Goal: Complete application form

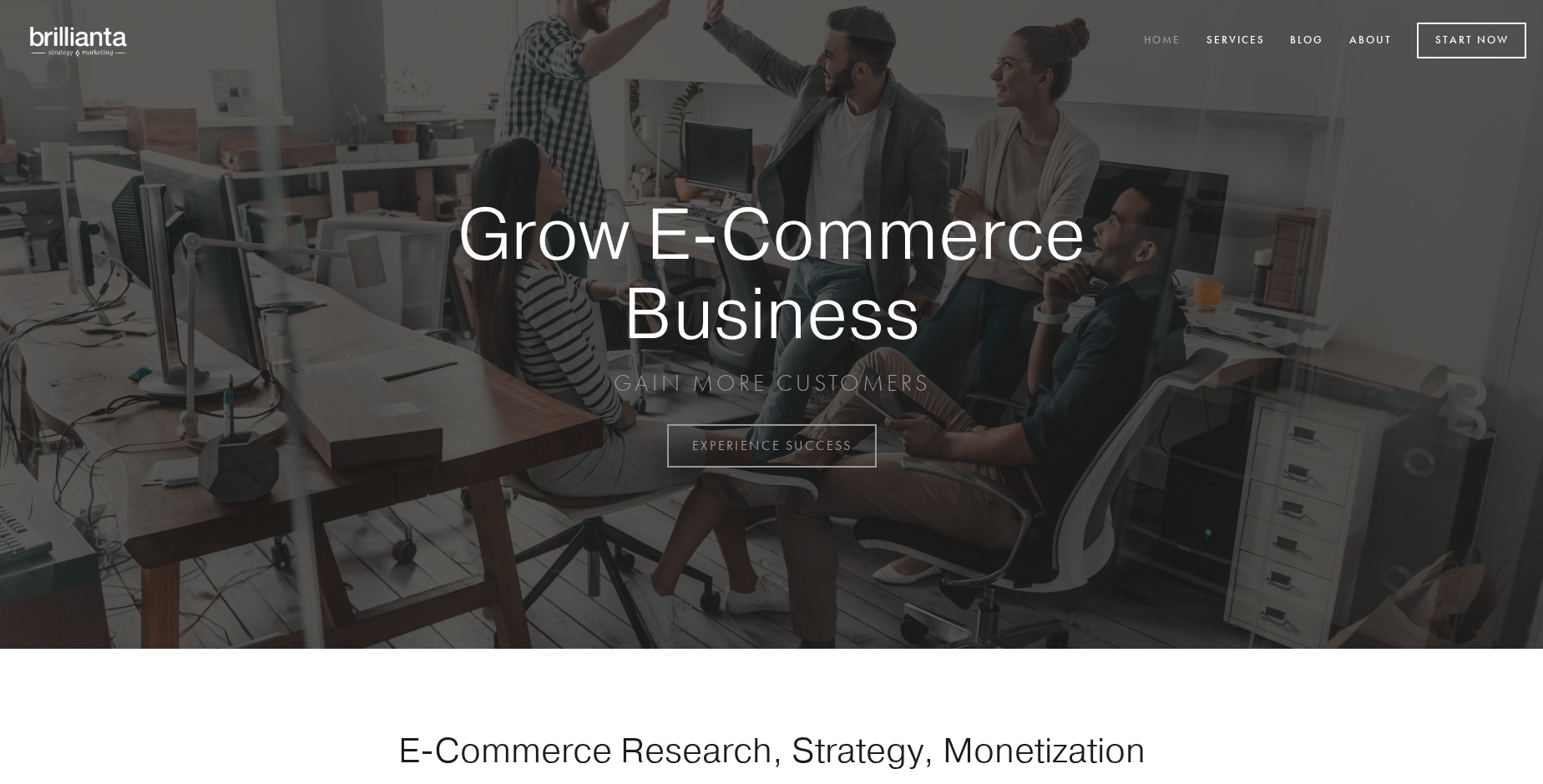
scroll to position [4377, 0]
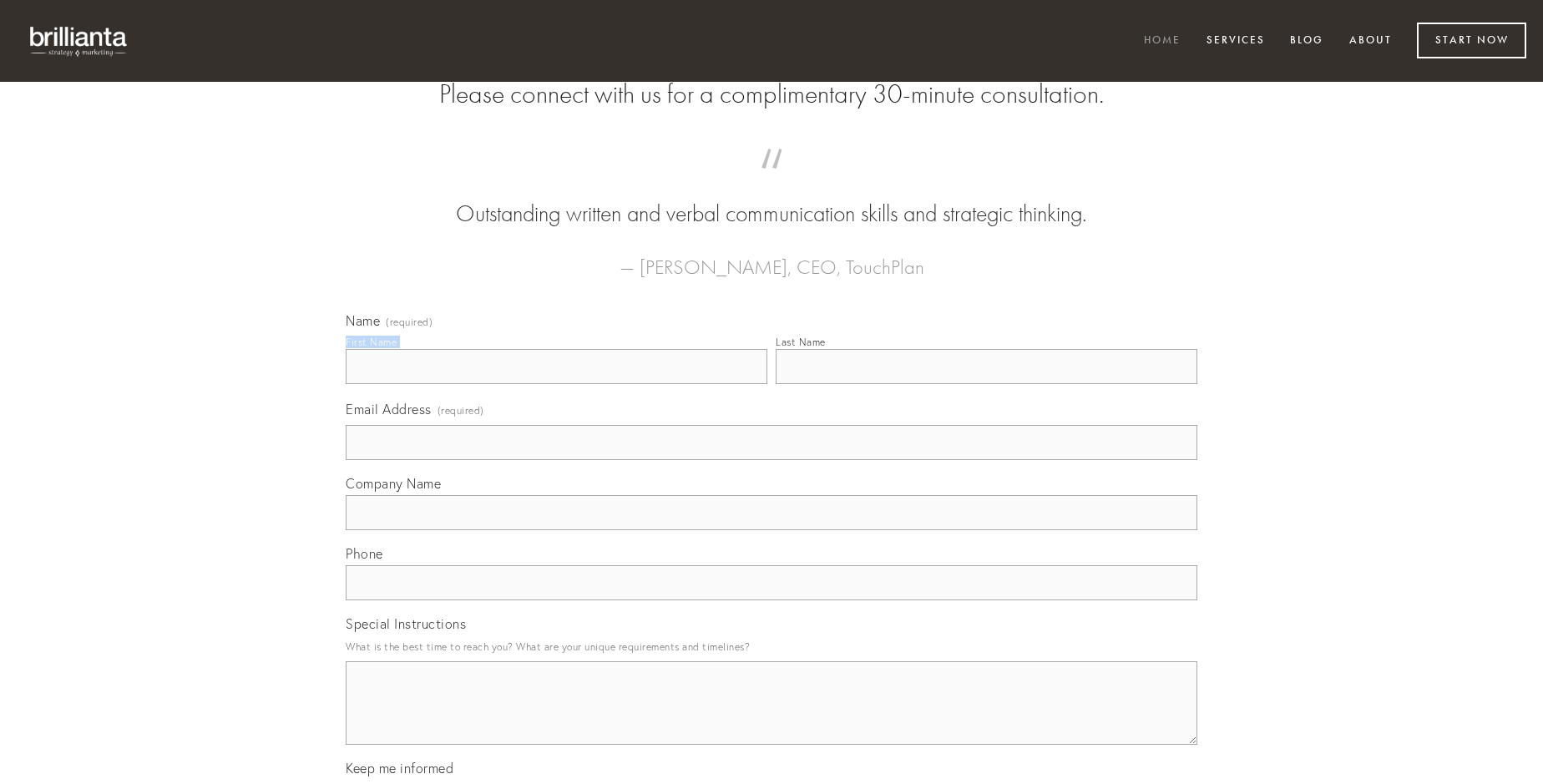
type input "[PERSON_NAME]"
click at [986, 384] on input "Last Name" at bounding box center [986, 366] width 422 height 35
type input "[PERSON_NAME]"
click at [772, 460] on input "Email Address (required)" at bounding box center [772, 442] width 852 height 35
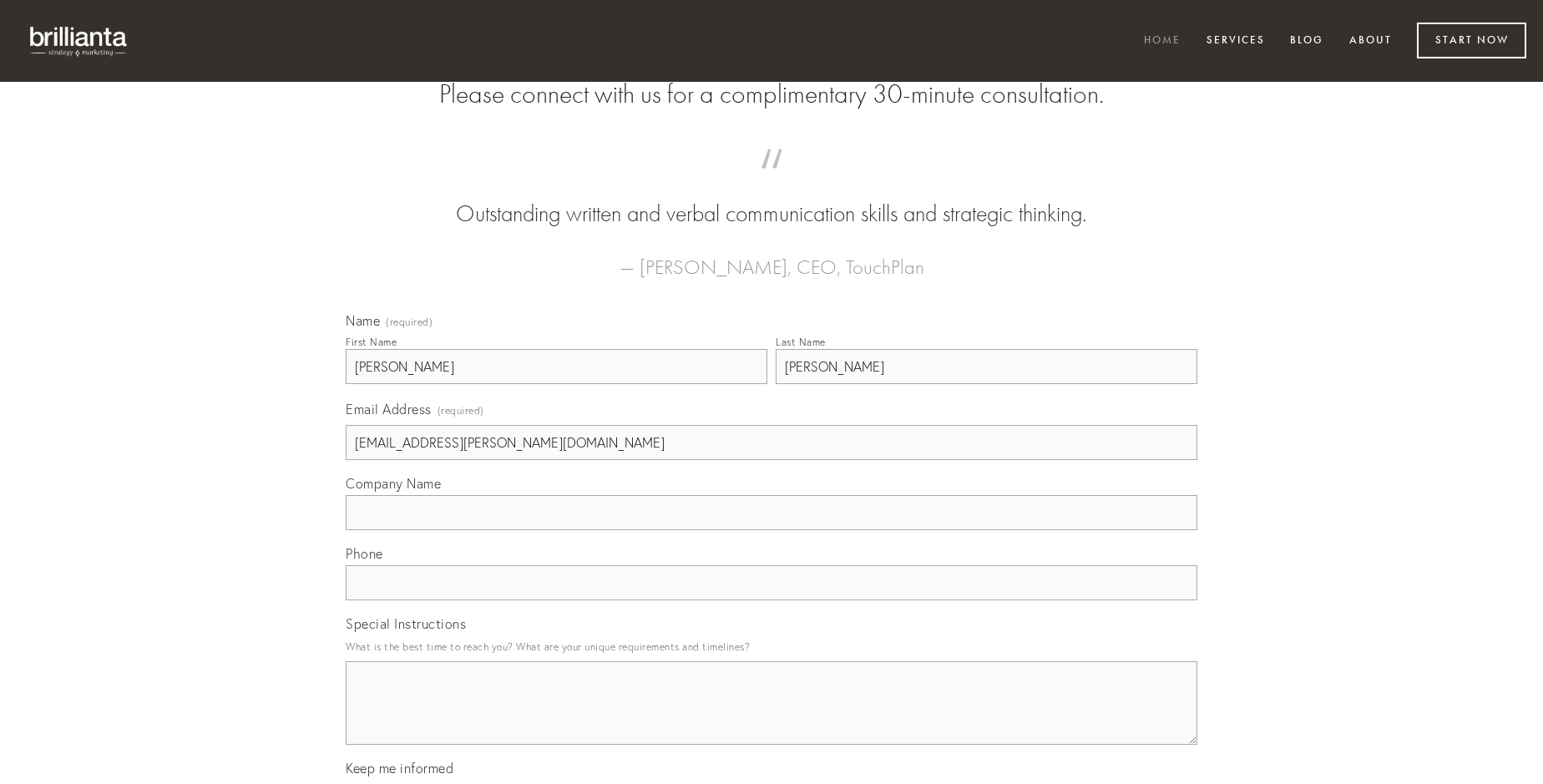
type input "[EMAIL_ADDRESS][PERSON_NAME][DOMAIN_NAME]"
click at [772, 530] on input "Company Name" at bounding box center [772, 513] width 852 height 35
type input "molestiae"
click at [772, 601] on input "text" at bounding box center [772, 583] width 852 height 35
click at [772, 718] on textarea "Special Instructions" at bounding box center [772, 702] width 852 height 83
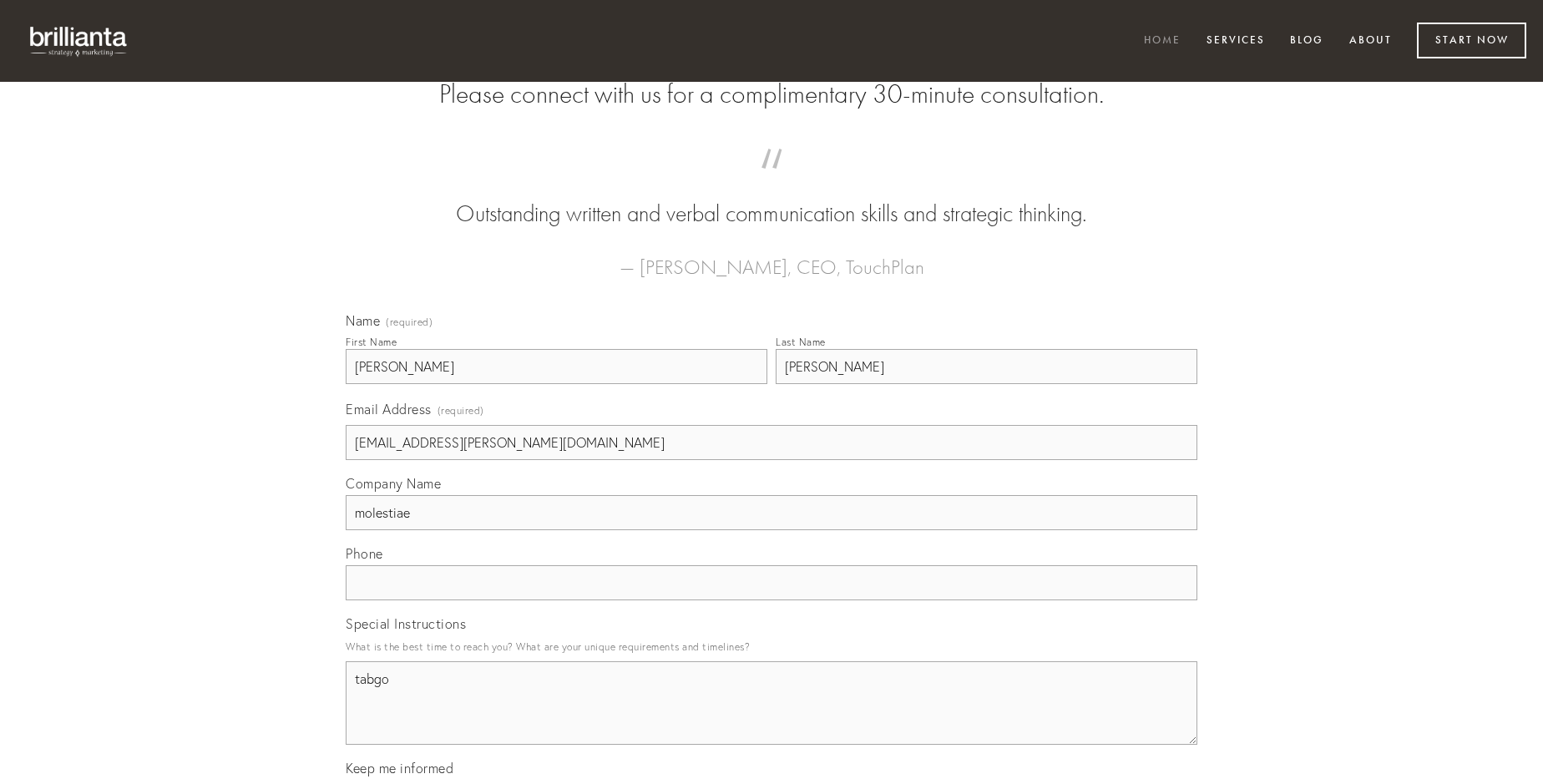
type textarea "tabgo"
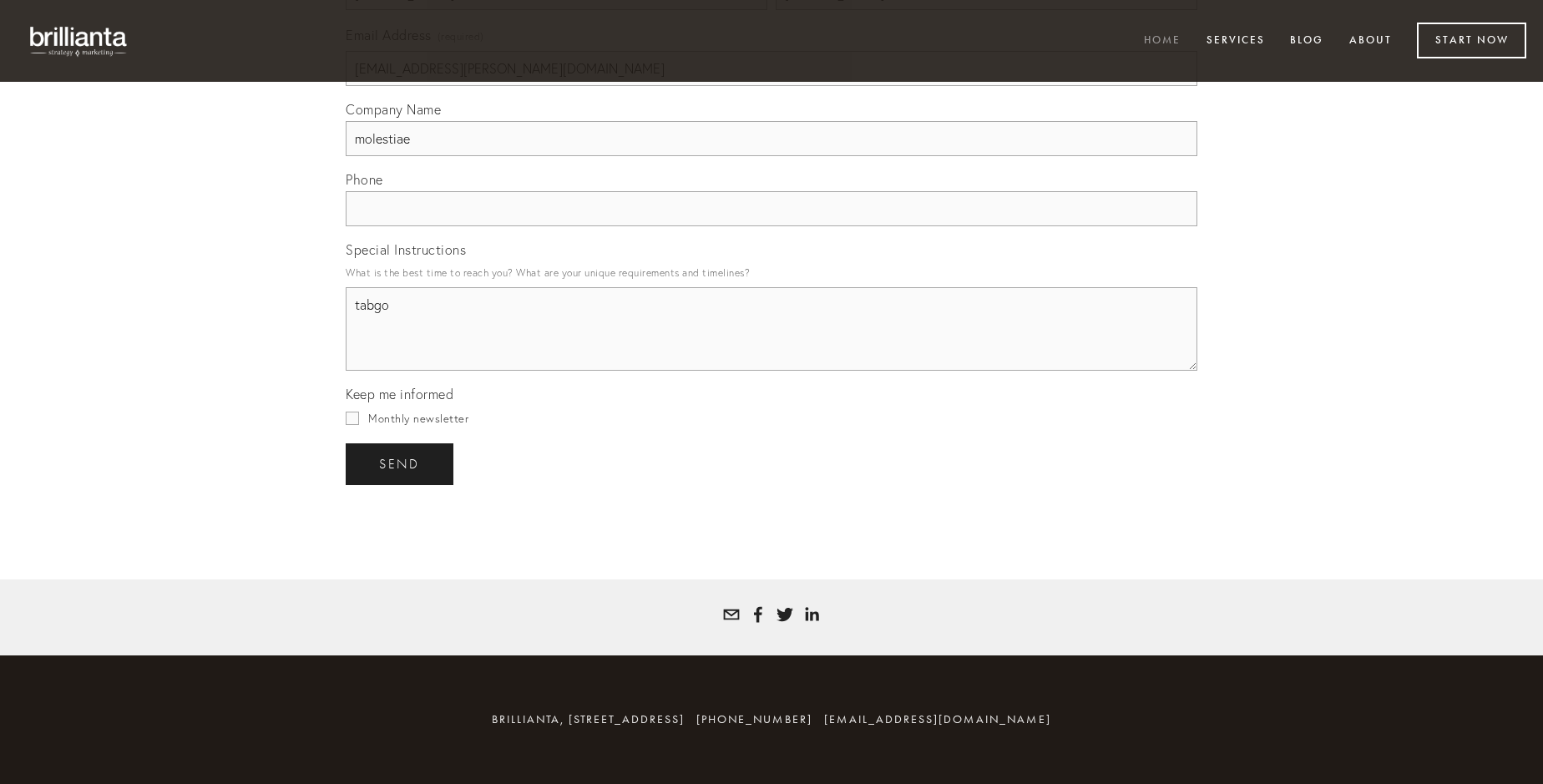
click at [400, 464] on span "send" at bounding box center [400, 464] width 41 height 15
